Goal: Transaction & Acquisition: Download file/media

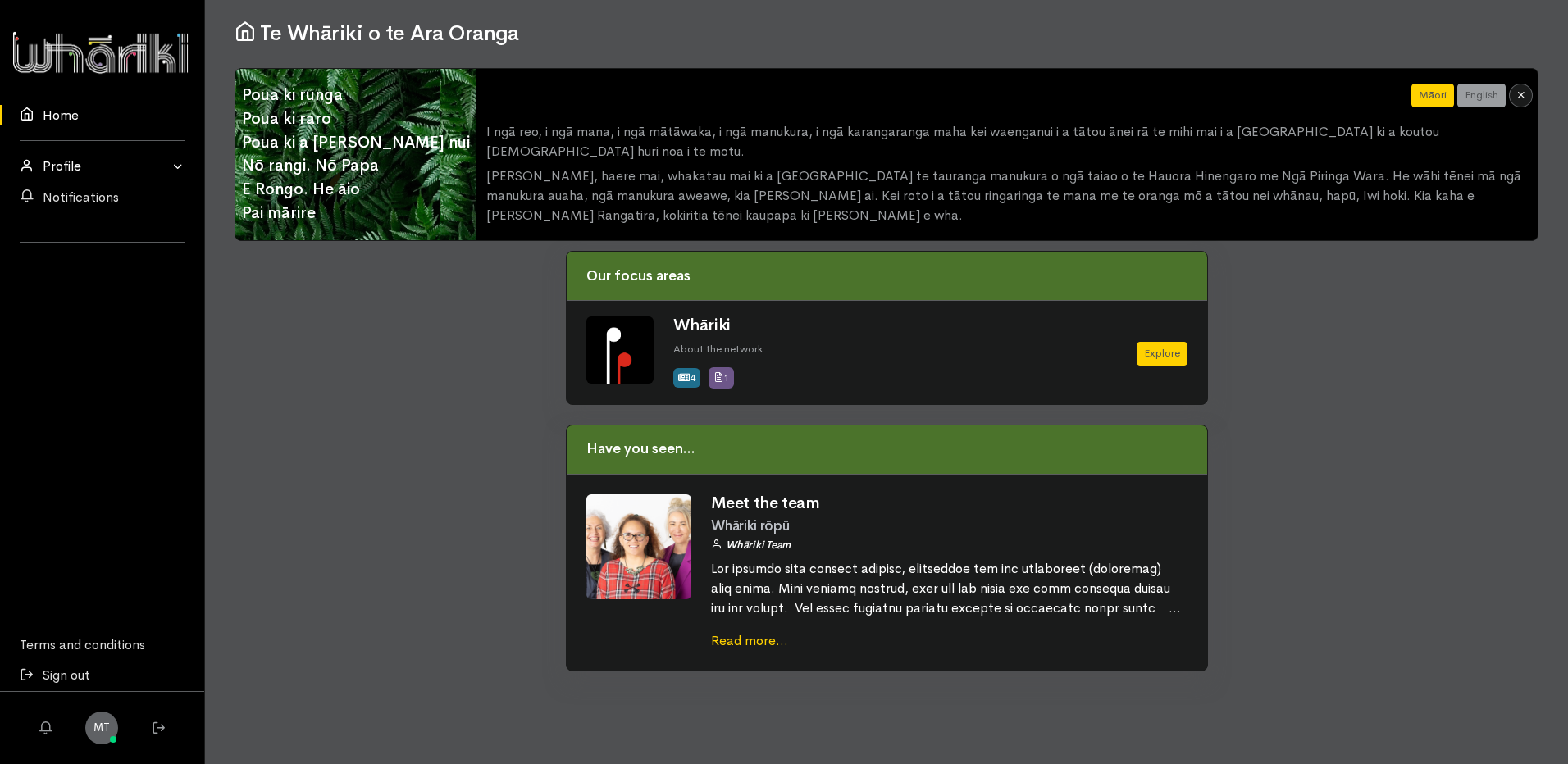
click at [183, 164] on link "Profile" at bounding box center [102, 166] width 204 height 30
drag, startPoint x: 442, startPoint y: 490, endPoint x: 509, endPoint y: 379, distance: 129.7
click at [443, 484] on div at bounding box center [391, 471] width 332 height 439
click at [1519, 95] on icon at bounding box center [1520, 95] width 10 height 10
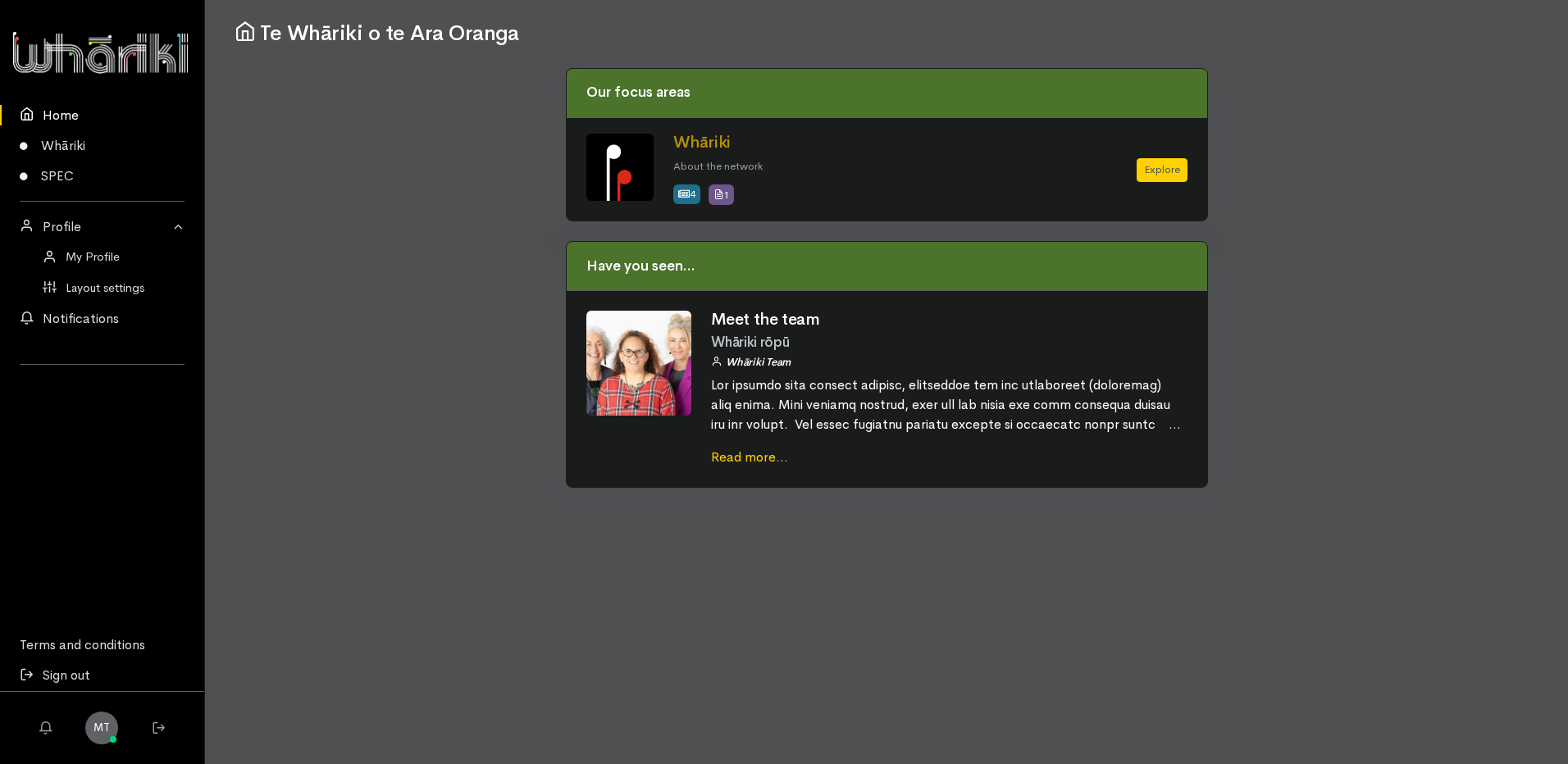
click at [673, 306] on div "Meet the team Whāriki rōpū Whāriki Team Read more..." at bounding box center [887, 389] width 641 height 196
click at [679, 137] on link "Whāriki" at bounding box center [702, 142] width 57 height 21
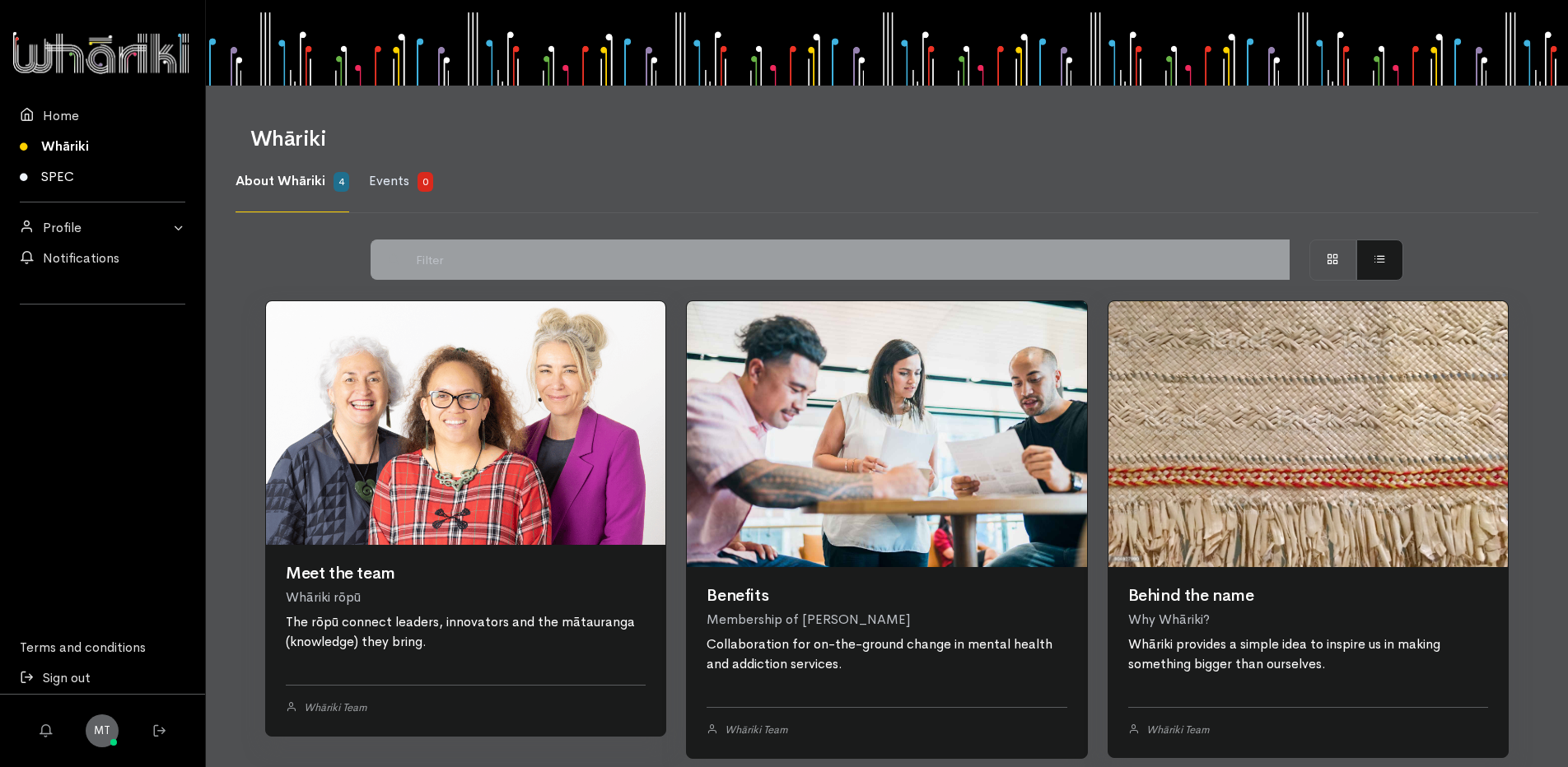
click at [51, 171] on link "SPEC" at bounding box center [102, 176] width 205 height 31
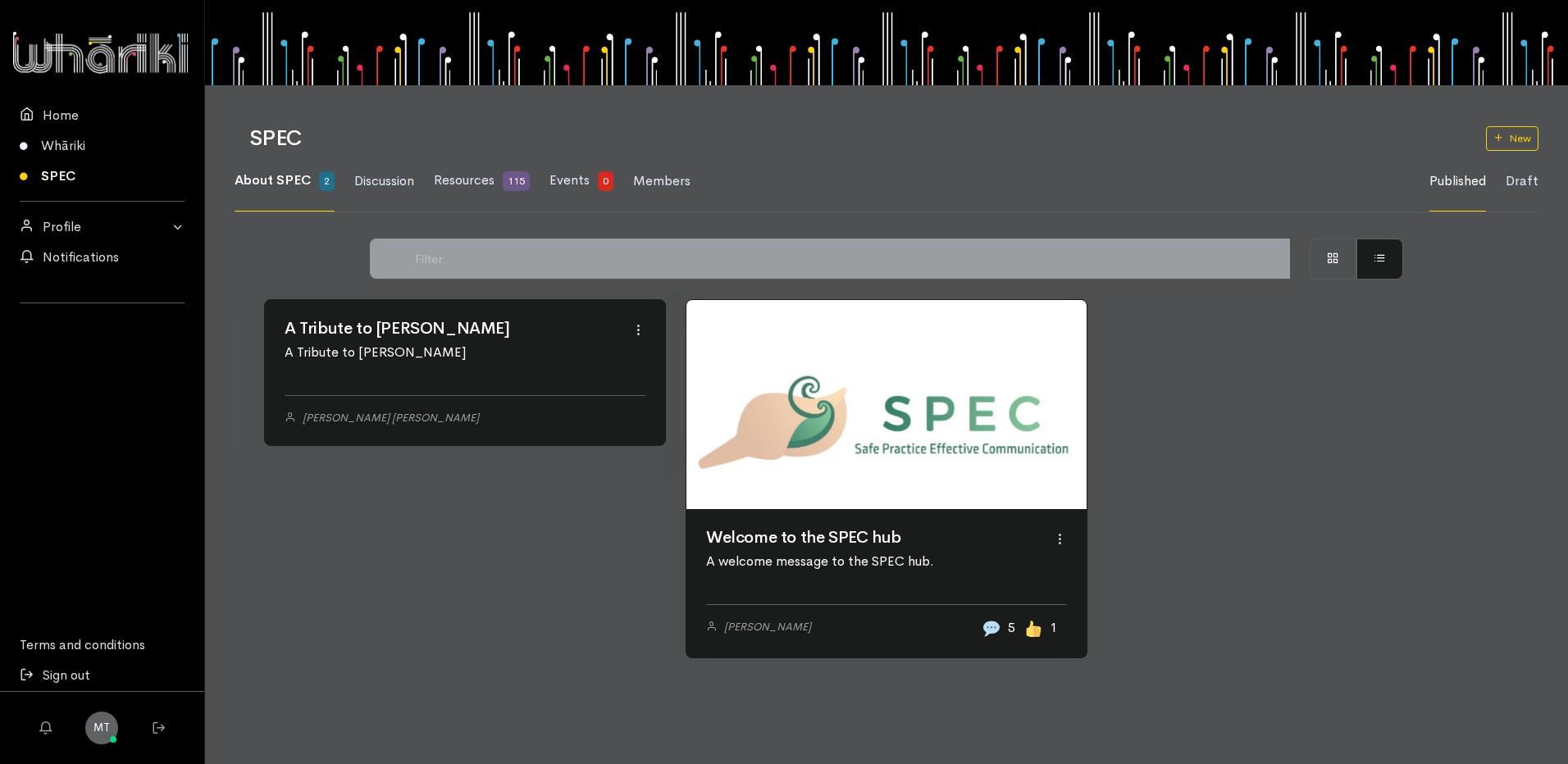
click at [824, 510] on link at bounding box center [886, 405] width 400 height 209
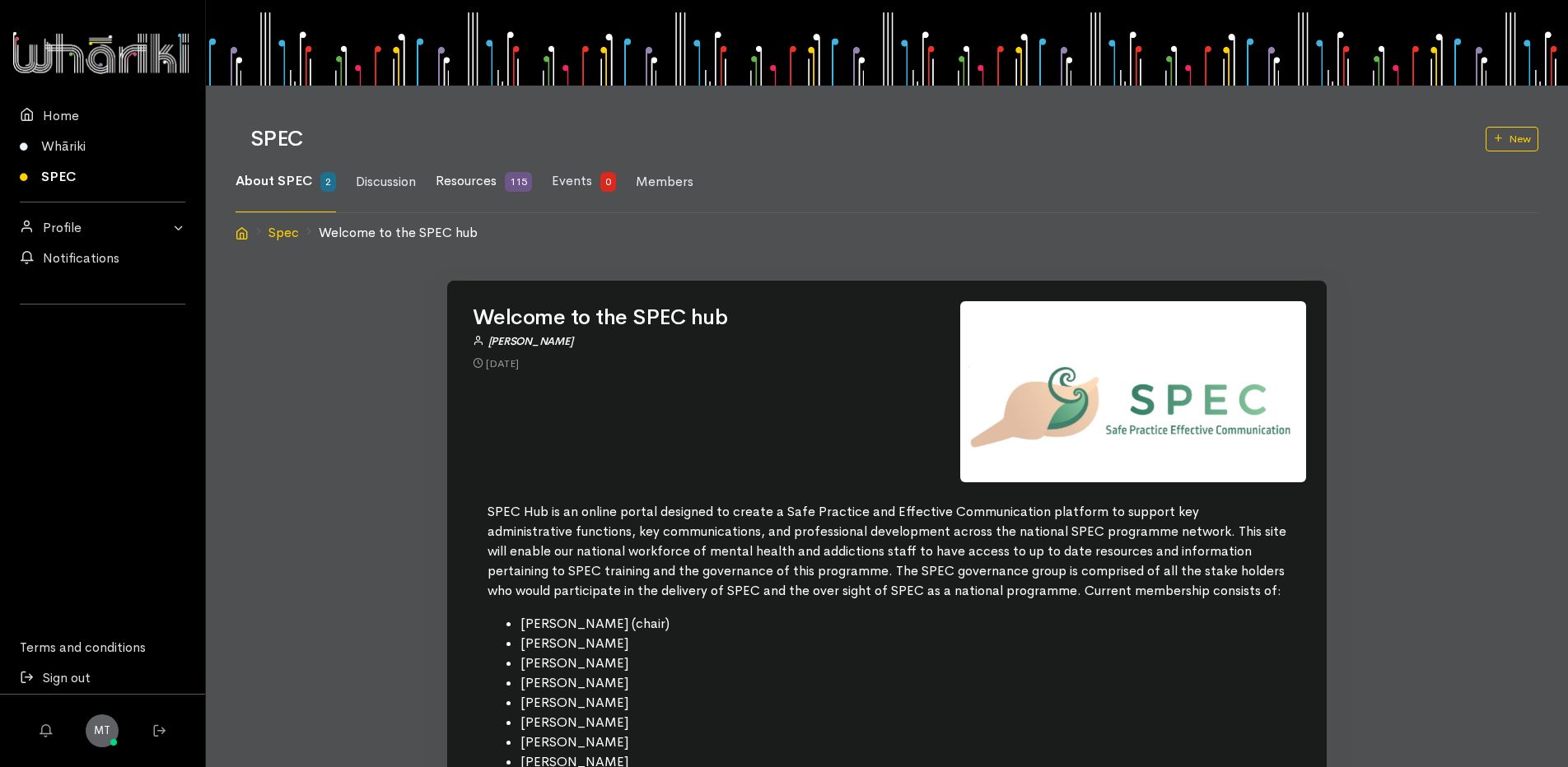
click at [465, 178] on span "Resources" at bounding box center [467, 180] width 61 height 17
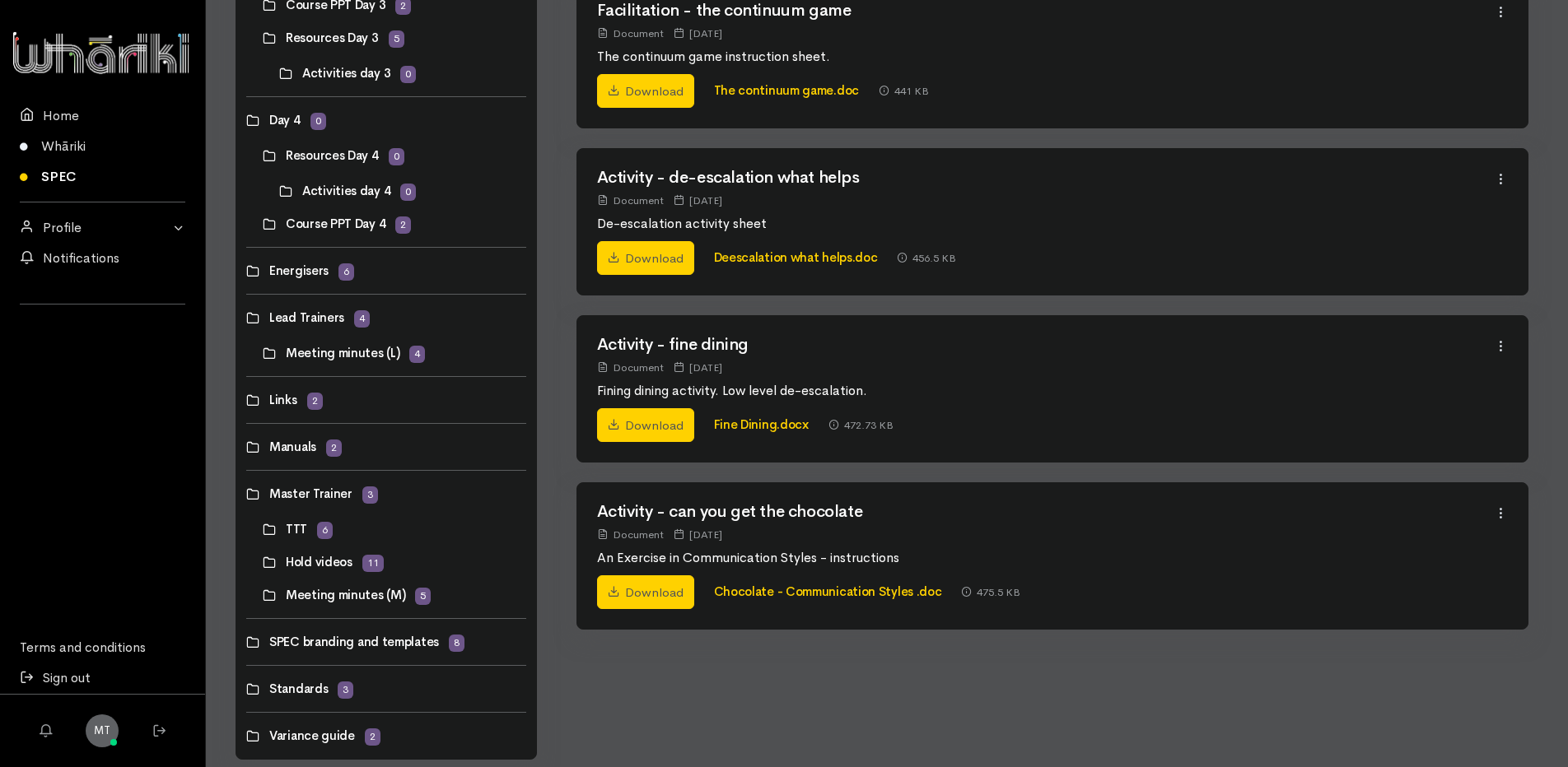
scroll to position [792, 0]
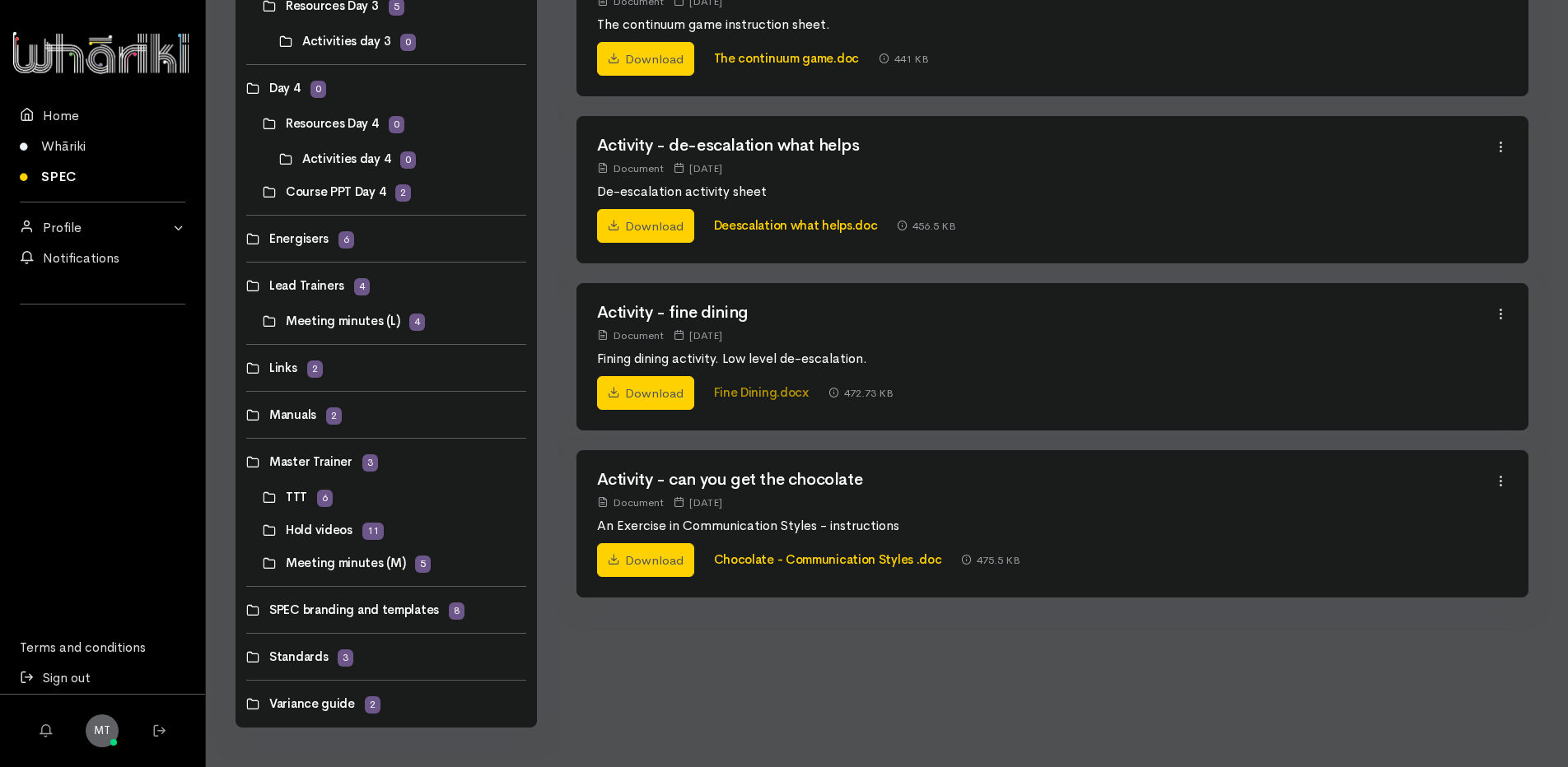
click at [733, 390] on link "Fine Dining.docx" at bounding box center [761, 392] width 95 height 16
click at [741, 390] on link "Fine Dining.docx" at bounding box center [761, 392] width 95 height 16
click at [739, 560] on link "Chocolate - Communication Styles .doc" at bounding box center [828, 560] width 228 height 16
click at [815, 555] on link "Chocolate - Communication Styles .doc" at bounding box center [828, 560] width 228 height 16
